Goal: Task Accomplishment & Management: Use online tool/utility

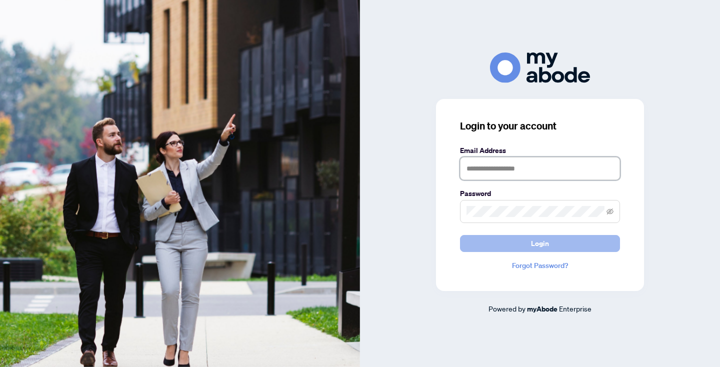
type input "**********"
click at [543, 241] on span "Login" at bounding box center [540, 244] width 18 height 16
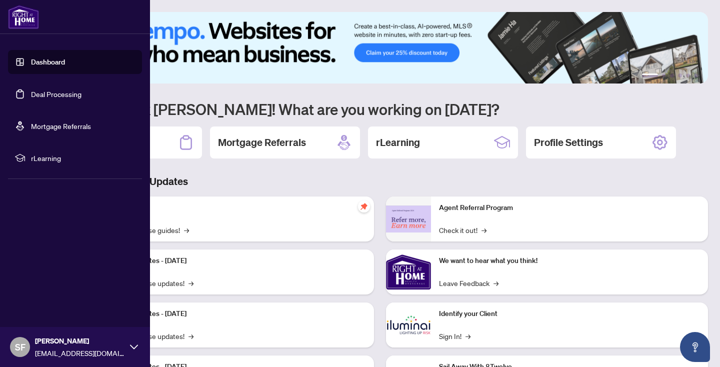
click at [82, 93] on link "Deal Processing" at bounding box center [56, 94] width 51 height 9
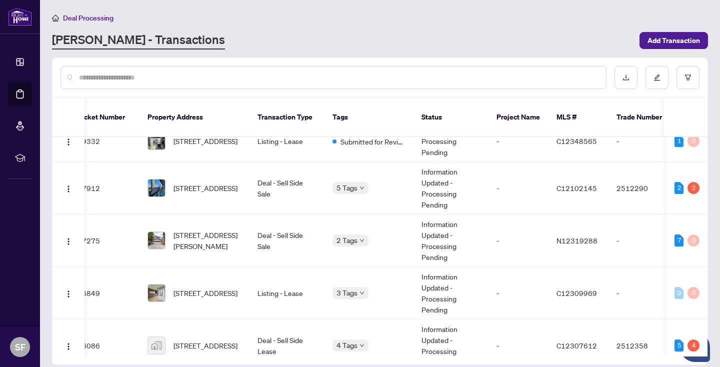
scroll to position [0, 15]
